Goal: Information Seeking & Learning: Check status

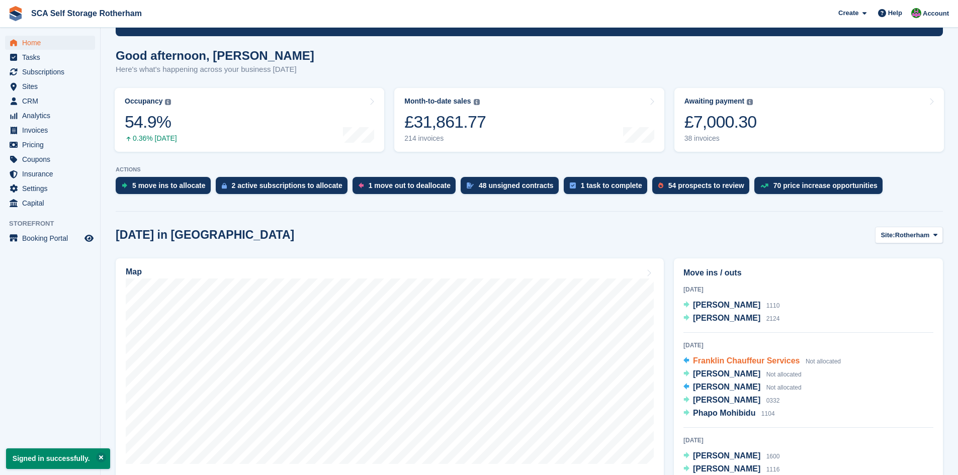
scroll to position [75, 0]
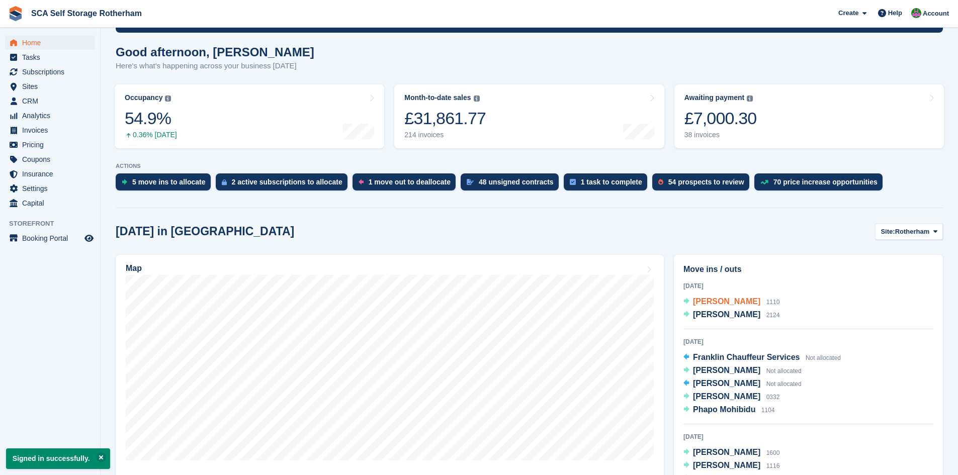
click at [754, 306] on span "[PERSON_NAME]" at bounding box center [726, 301] width 67 height 9
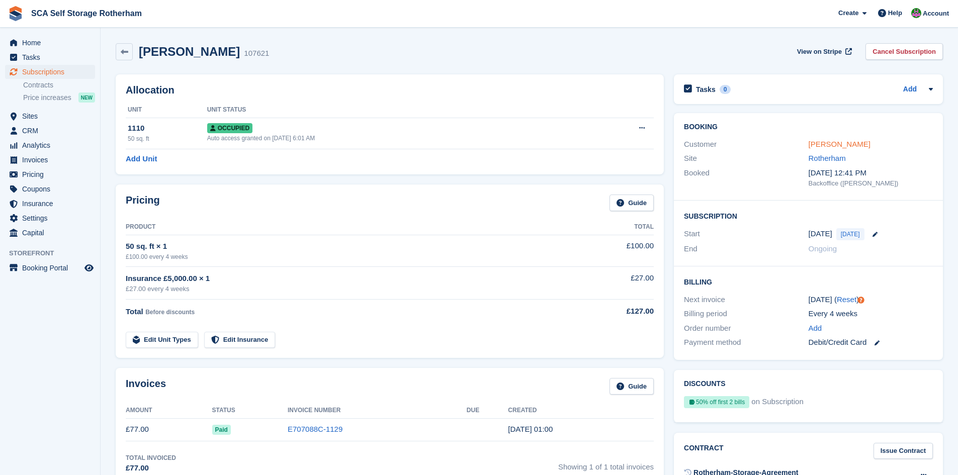
click at [822, 143] on link "[PERSON_NAME]" at bounding box center [839, 144] width 62 height 9
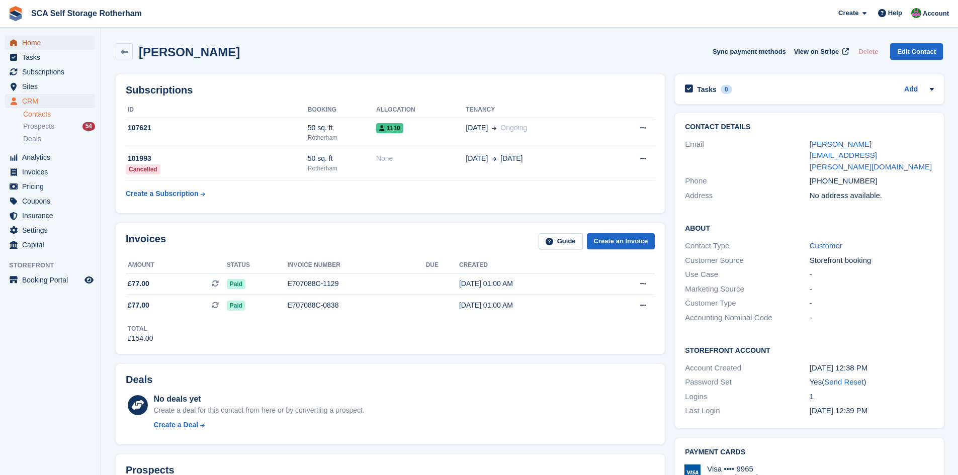
click at [34, 40] on span "Home" at bounding box center [52, 43] width 60 height 14
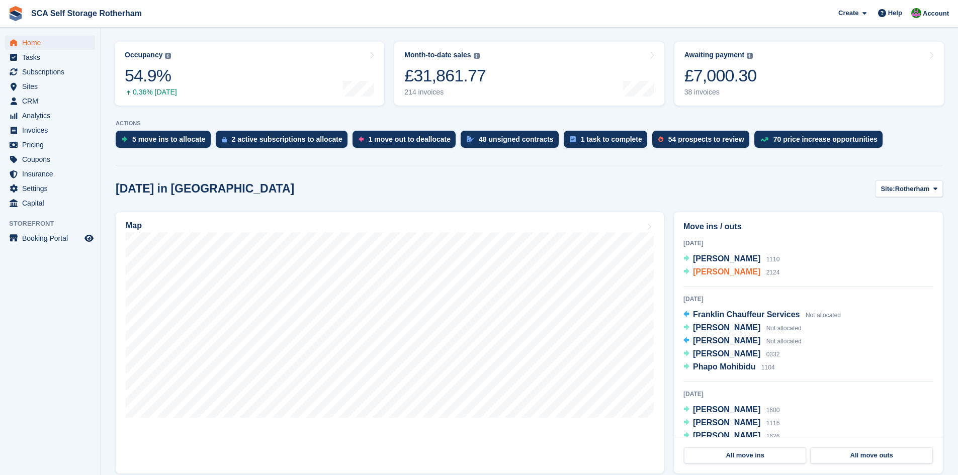
scroll to position [214, 0]
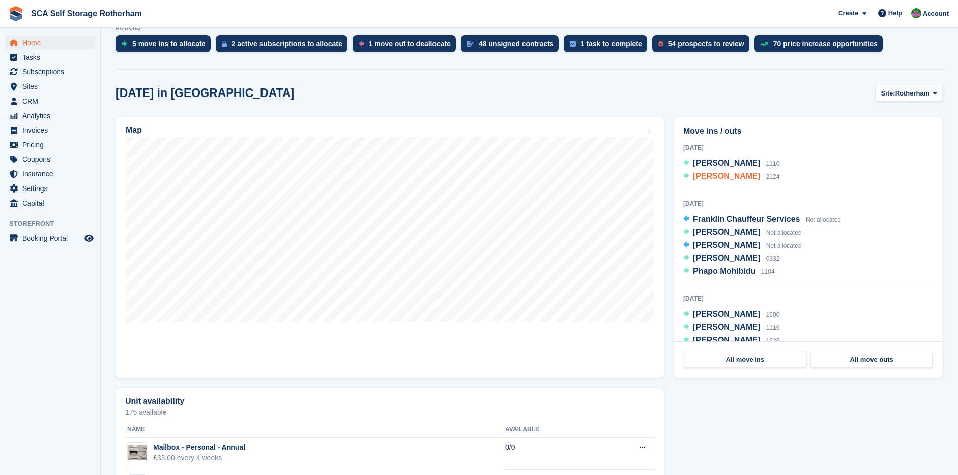
click at [726, 176] on span "[PERSON_NAME]" at bounding box center [726, 176] width 67 height 9
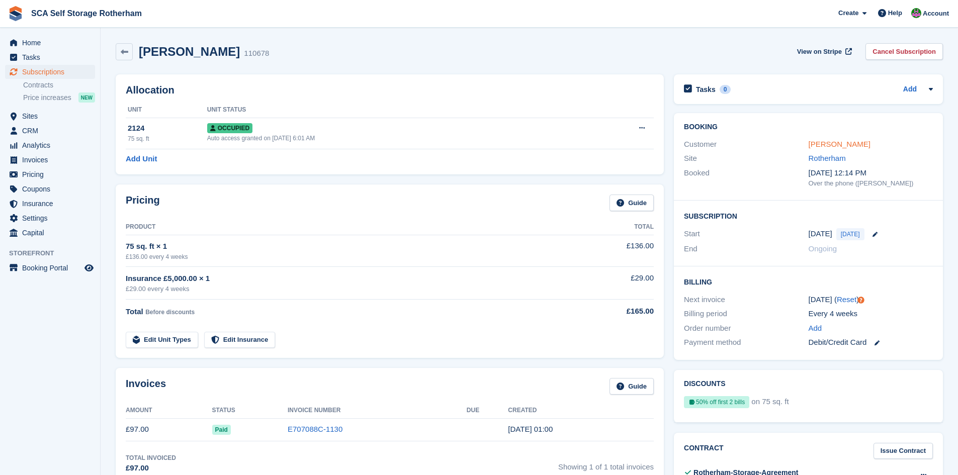
click at [821, 143] on link "[PERSON_NAME]" at bounding box center [839, 144] width 62 height 9
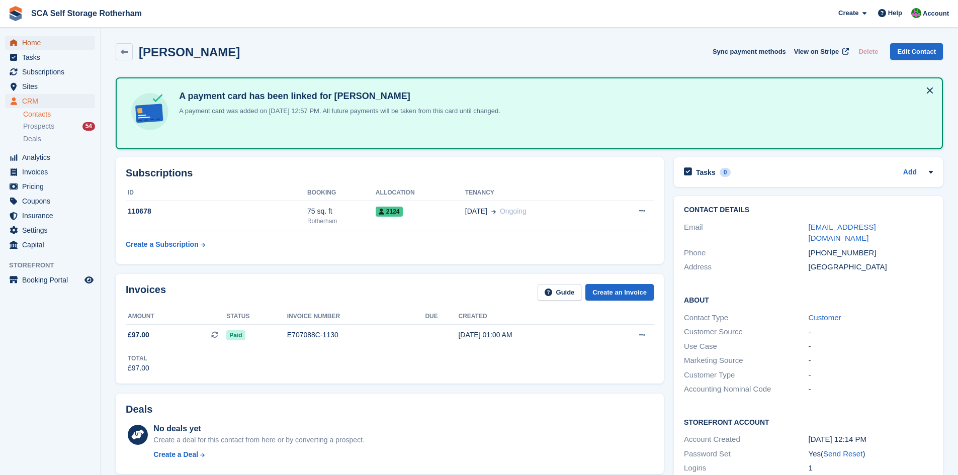
click at [34, 40] on span "Home" at bounding box center [52, 43] width 60 height 14
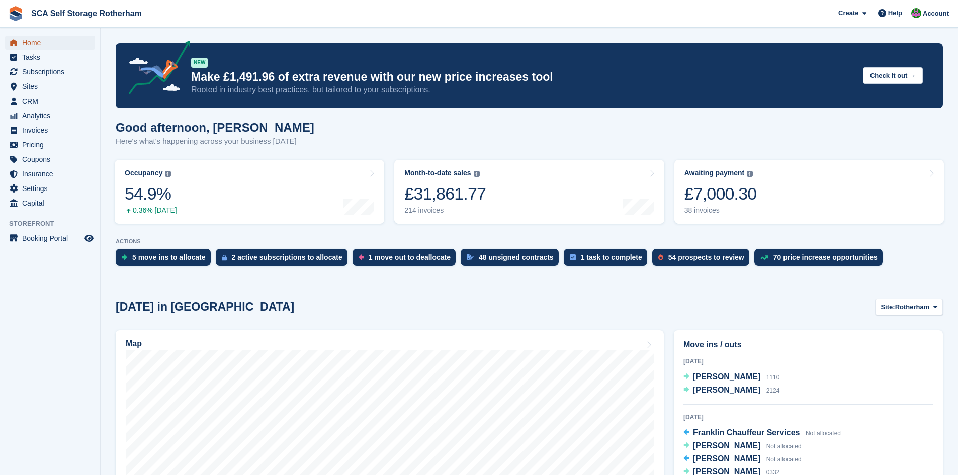
click at [33, 43] on span "Home" at bounding box center [52, 43] width 60 height 14
